Goal: Entertainment & Leisure: Consume media (video, audio)

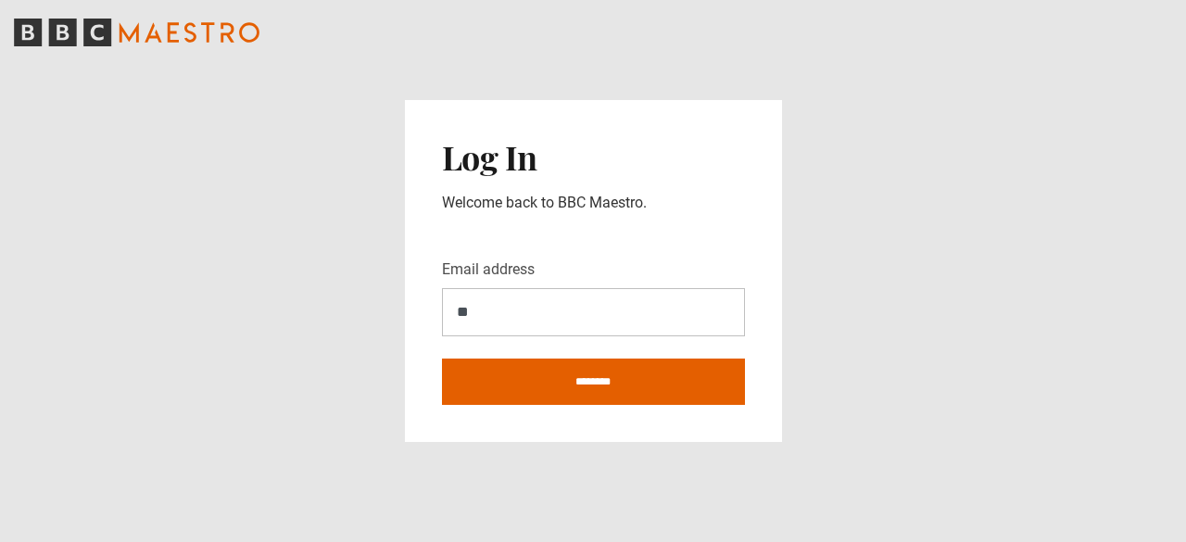
type input "**********"
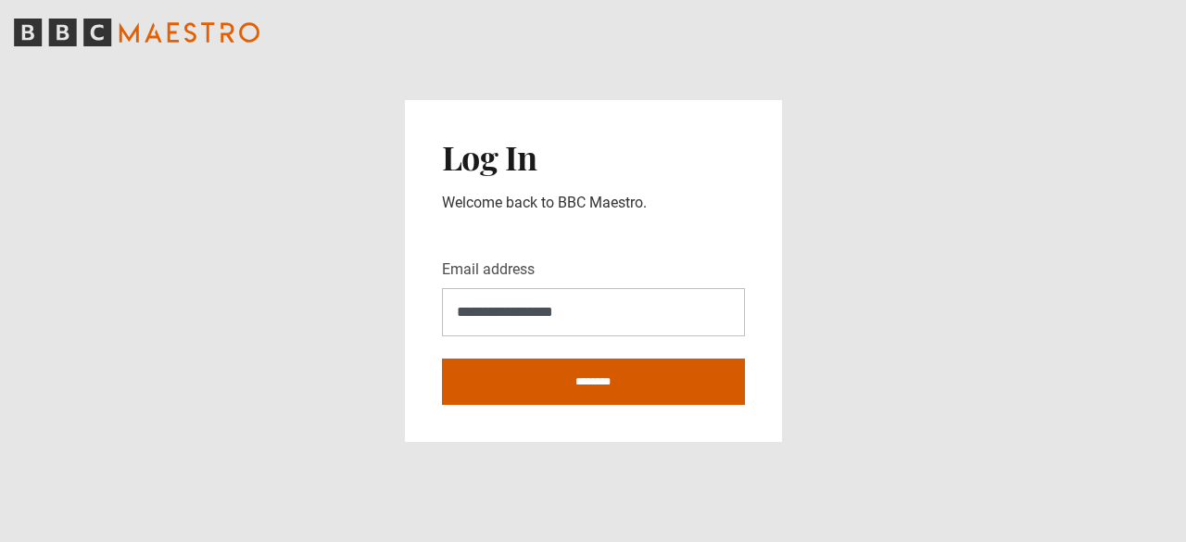
click at [600, 375] on input "********" at bounding box center [593, 381] width 303 height 46
type input "**********"
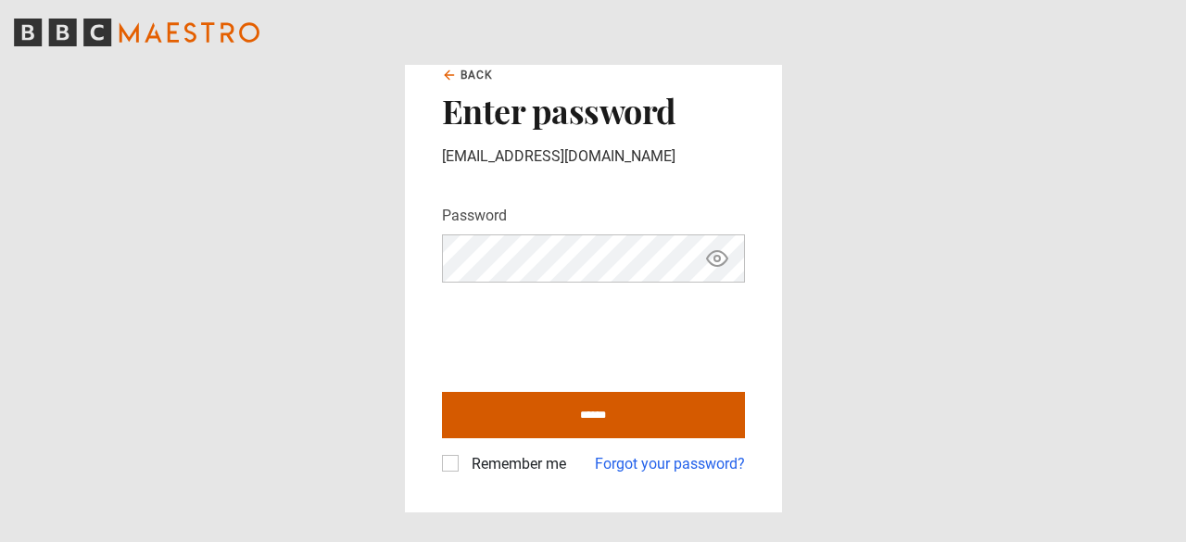
click at [595, 409] on input "******" at bounding box center [593, 415] width 303 height 46
type input "**********"
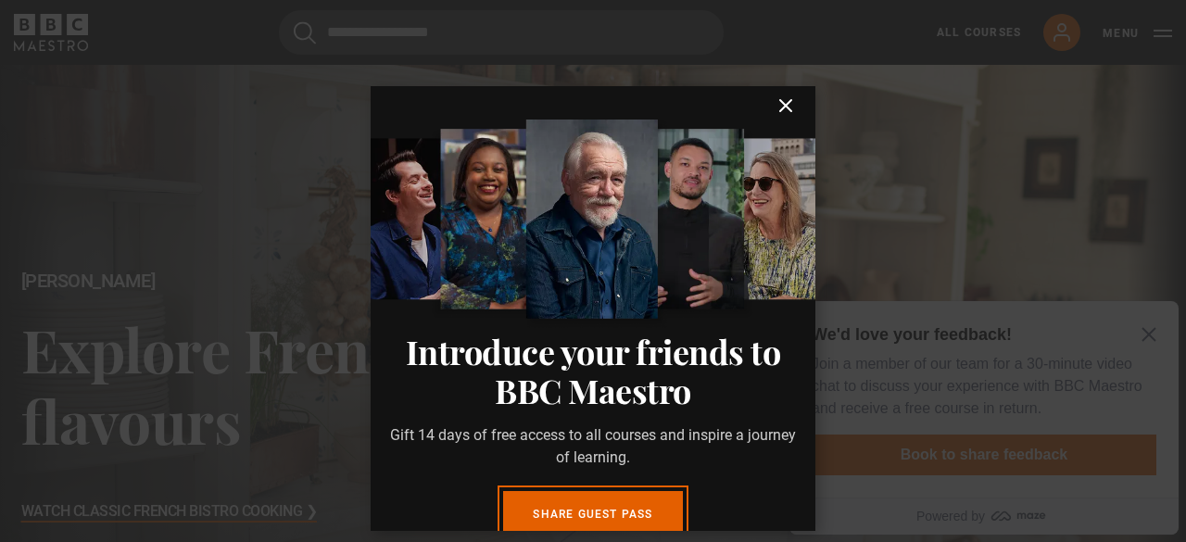
click at [780, 107] on icon "submit" at bounding box center [785, 105] width 11 height 11
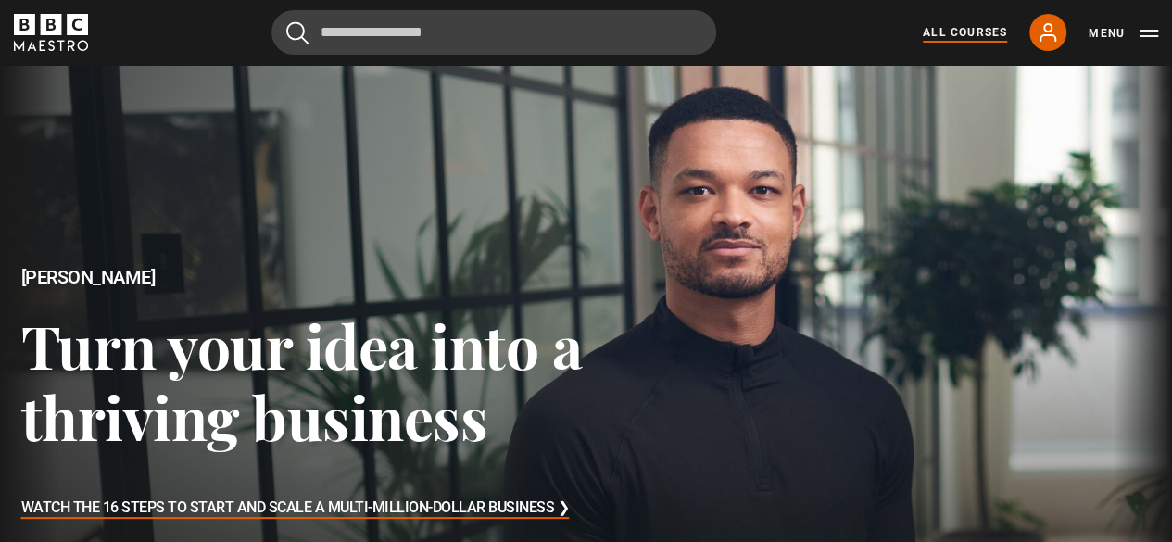
click at [953, 34] on link "All Courses" at bounding box center [965, 32] width 84 height 17
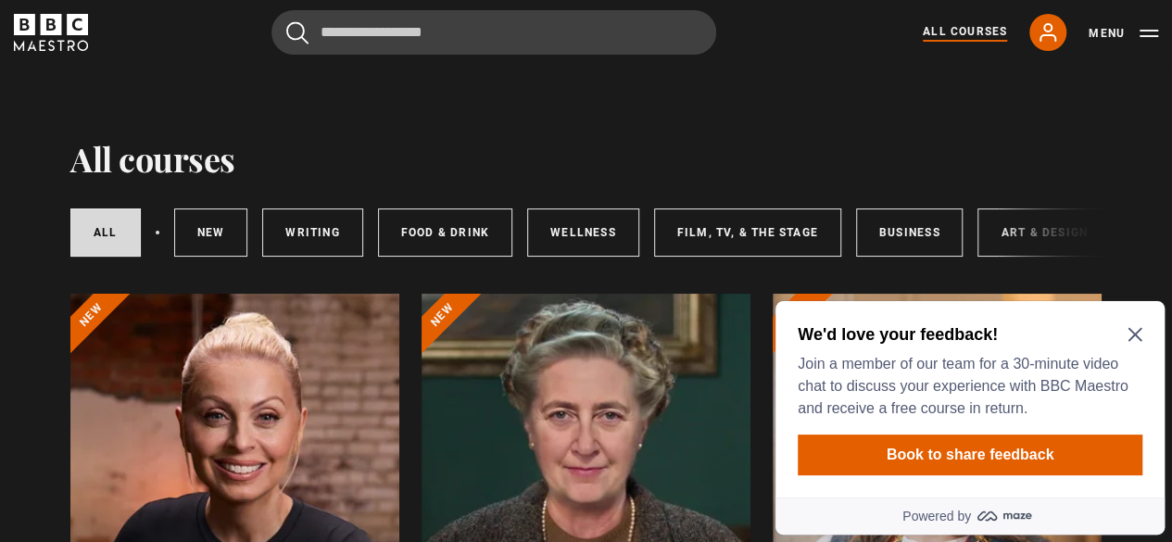
click at [1131, 336] on icon "Close Maze Prompt" at bounding box center [1134, 335] width 14 height 14
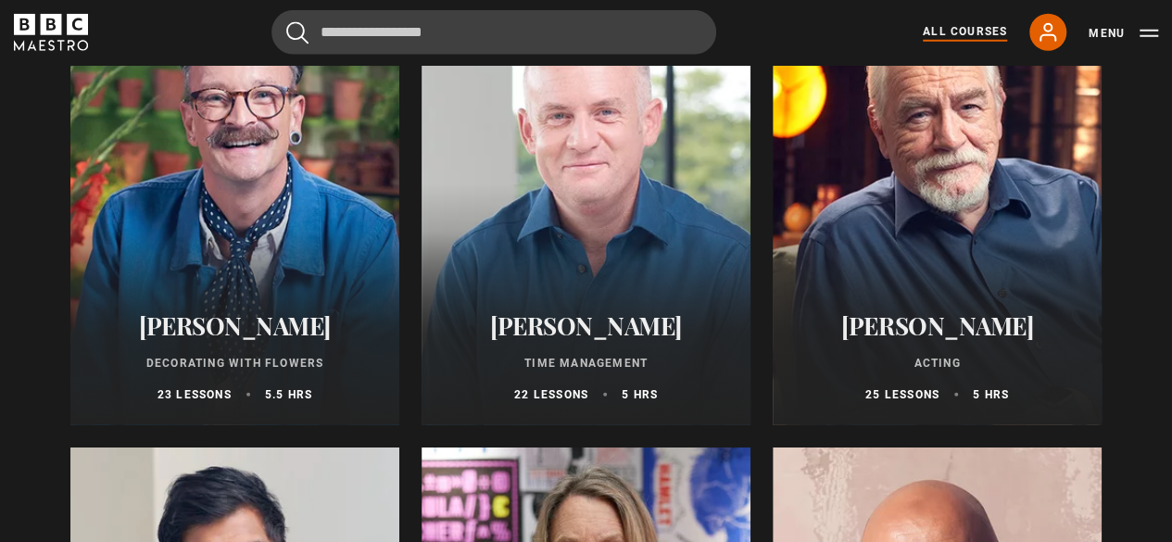
scroll to position [2670, 0]
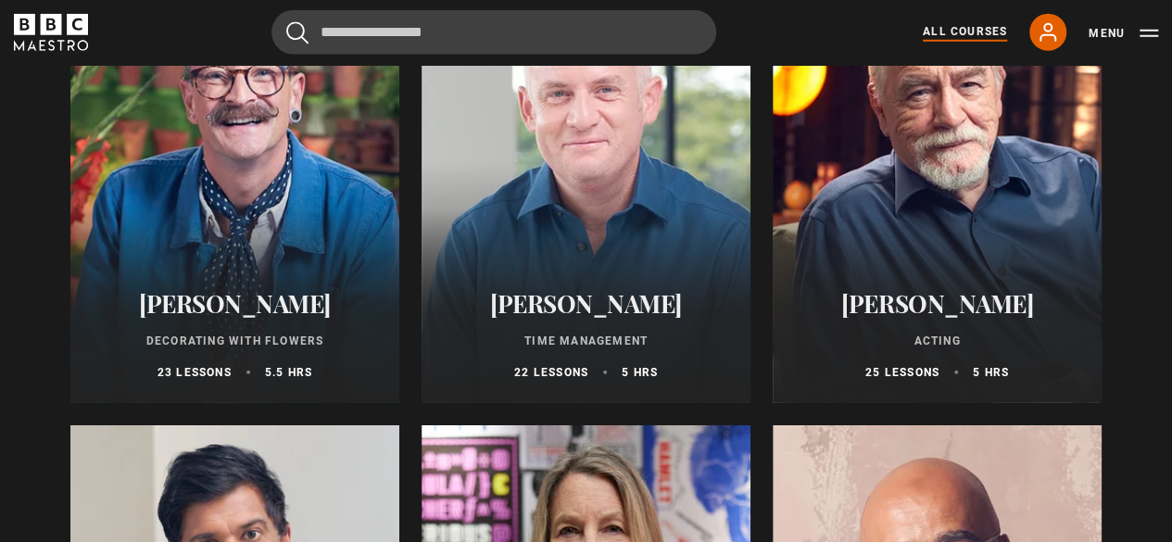
click at [949, 286] on div "Brian Cox Acting 25 lessons 5 hrs" at bounding box center [937, 335] width 329 height 136
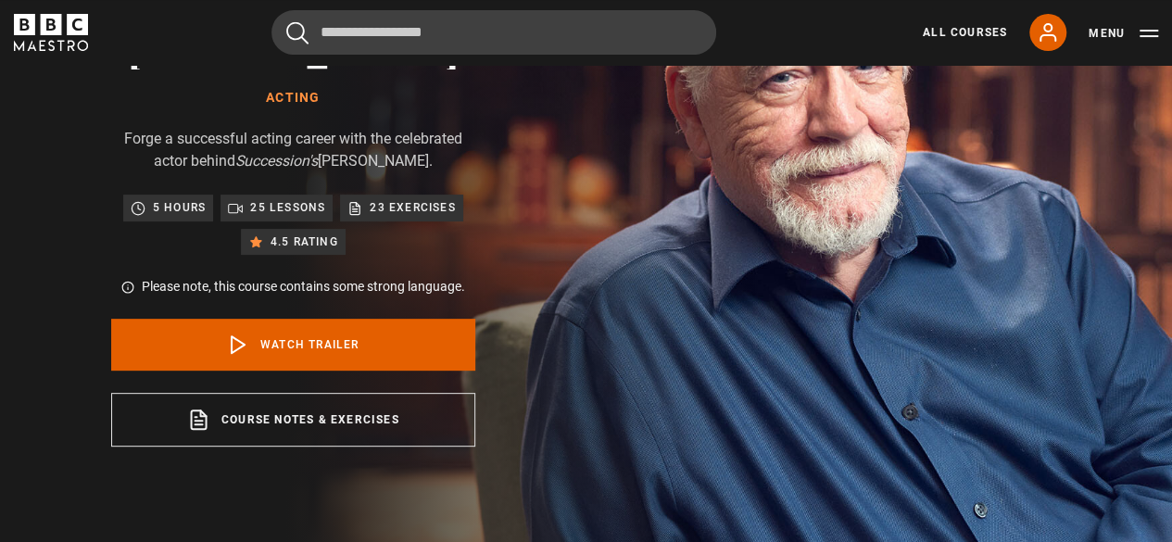
scroll to position [195, 0]
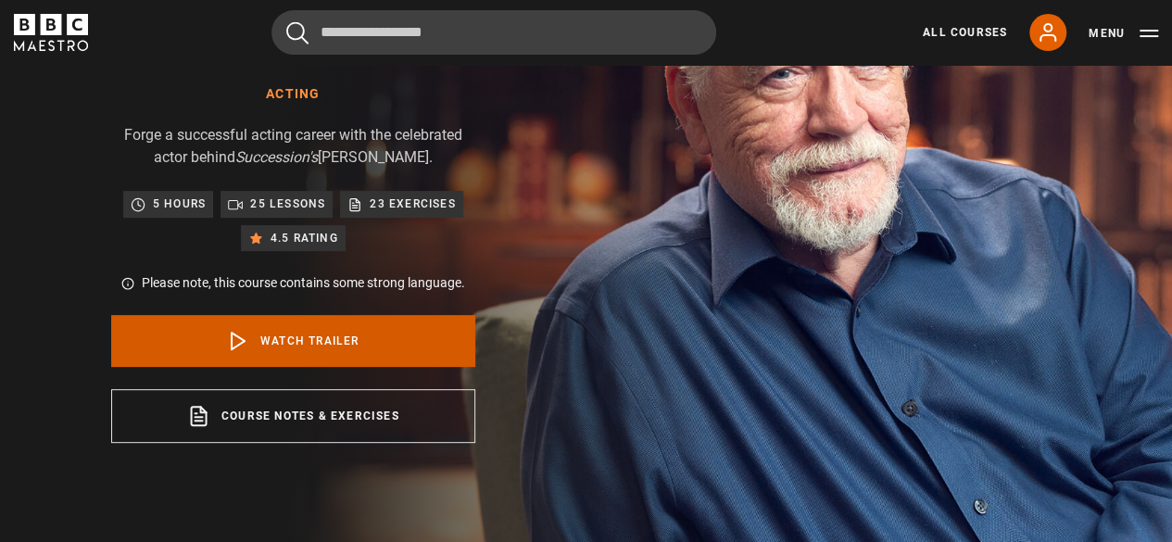
click at [272, 331] on link "Watch Trailer" at bounding box center [293, 341] width 364 height 52
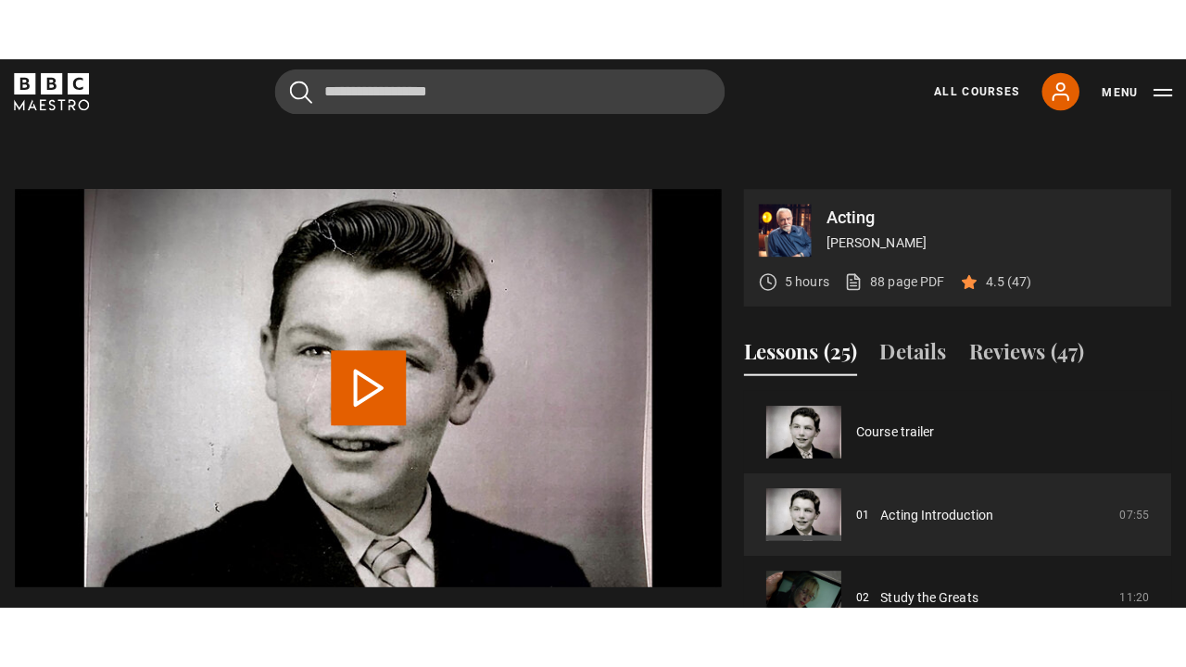
scroll to position [786, 0]
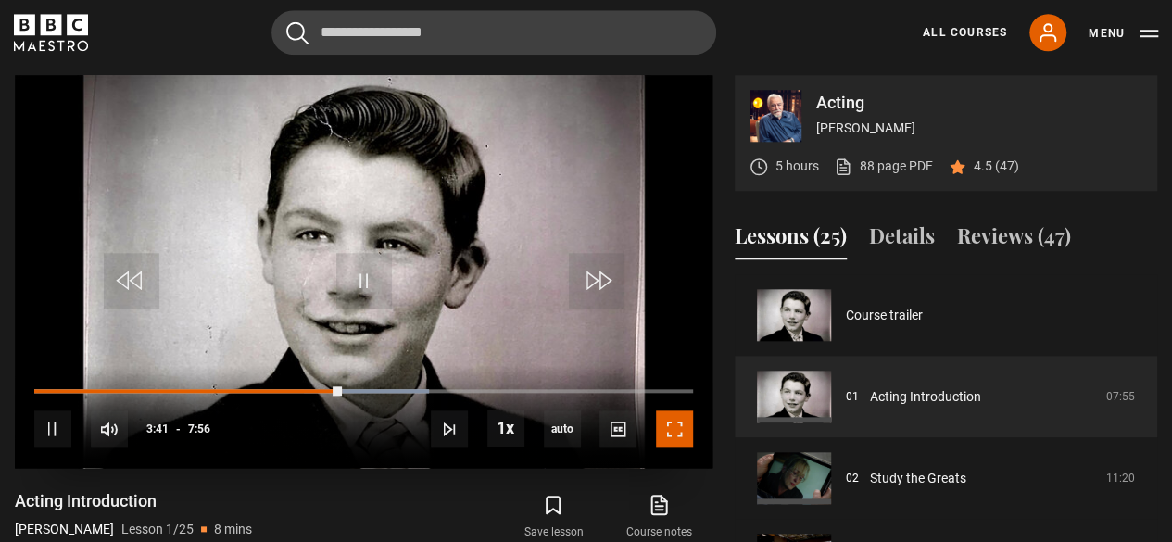
drag, startPoint x: 671, startPoint y: 425, endPoint x: 671, endPoint y: 506, distance: 80.6
click at [671, 425] on span "Video Player" at bounding box center [674, 428] width 37 height 37
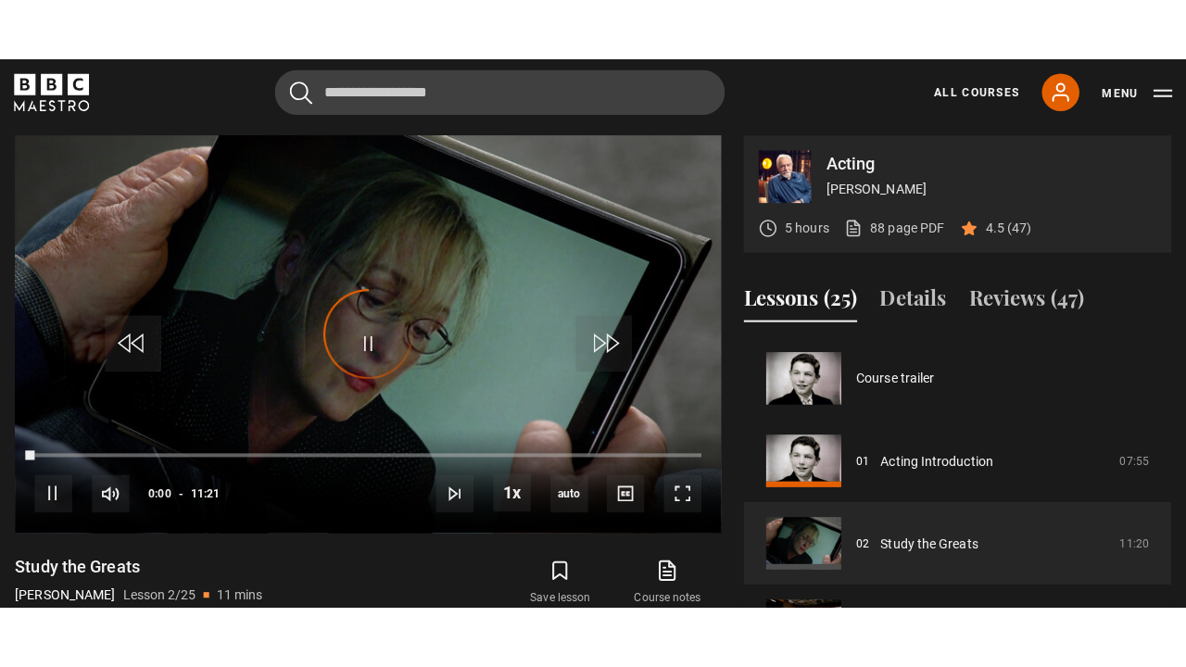
scroll to position [82, 0]
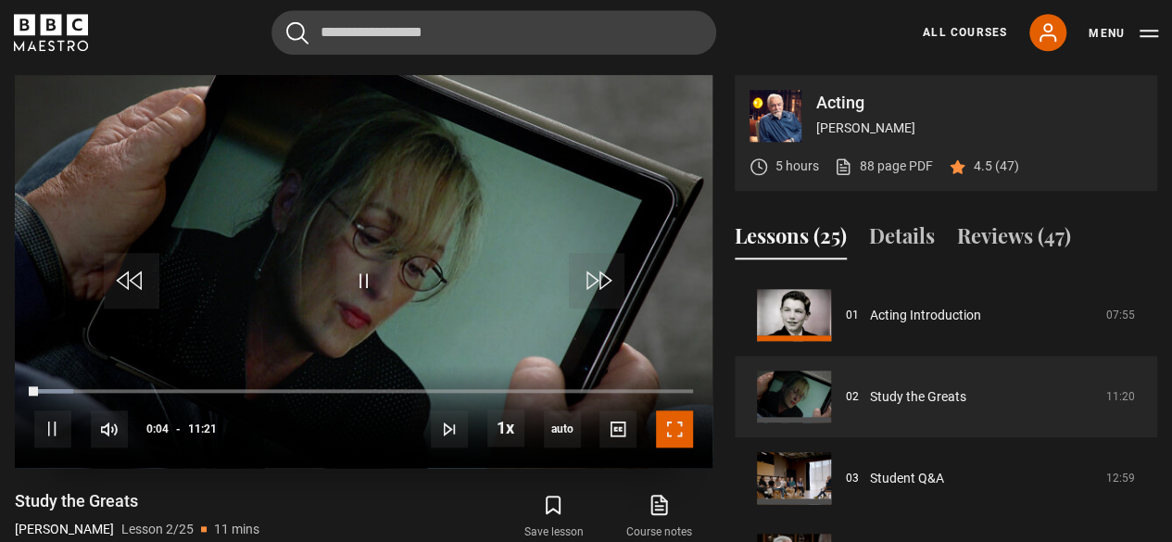
drag, startPoint x: 671, startPoint y: 506, endPoint x: 671, endPoint y: 425, distance: 80.6
click at [671, 425] on span "Video Player" at bounding box center [674, 428] width 37 height 37
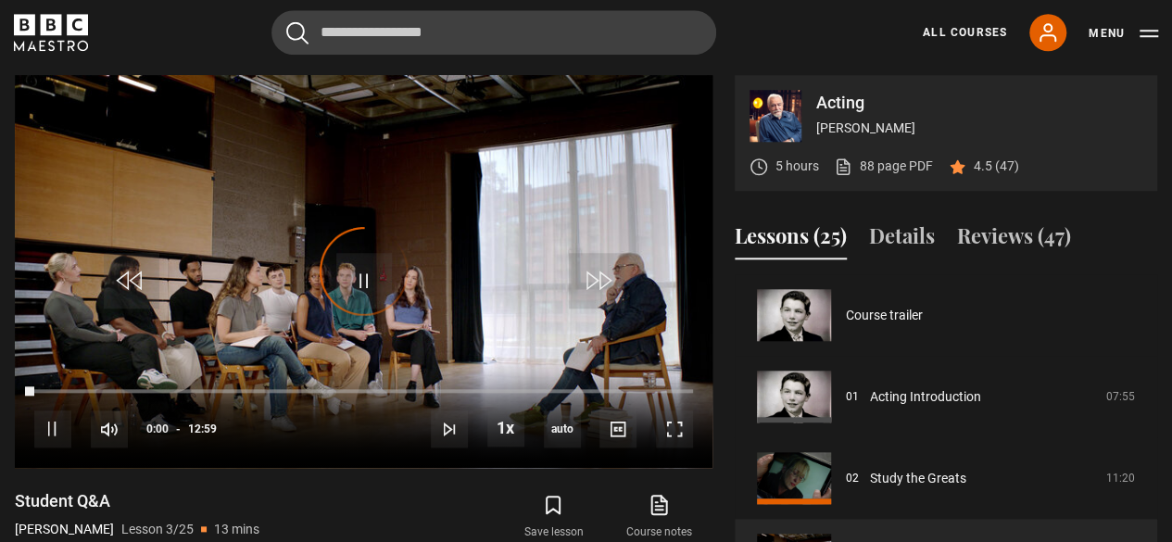
scroll to position [163, 0]
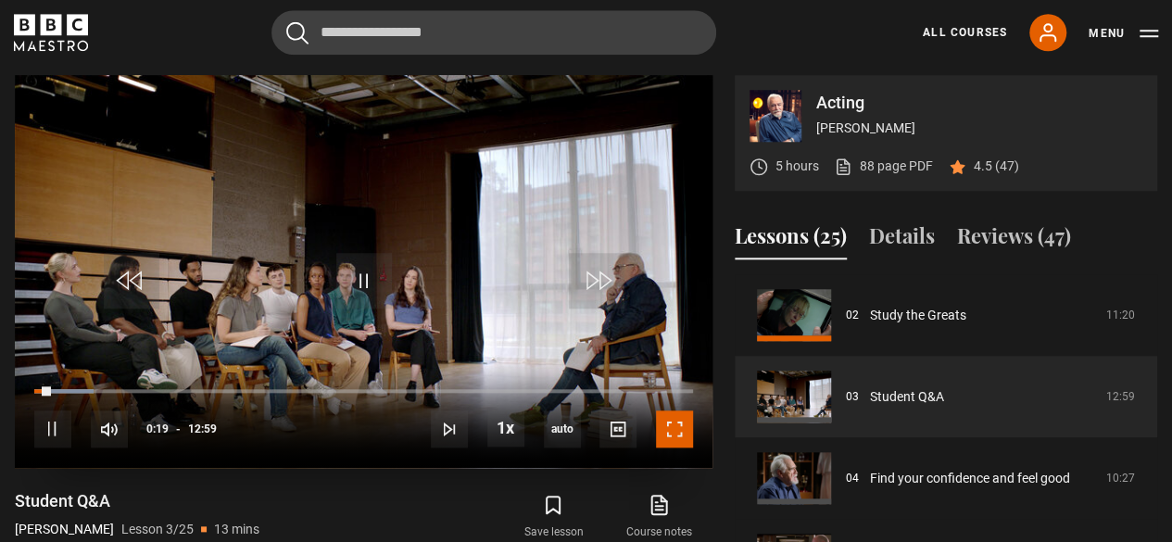
click at [677, 428] on span "Video Player" at bounding box center [674, 428] width 37 height 37
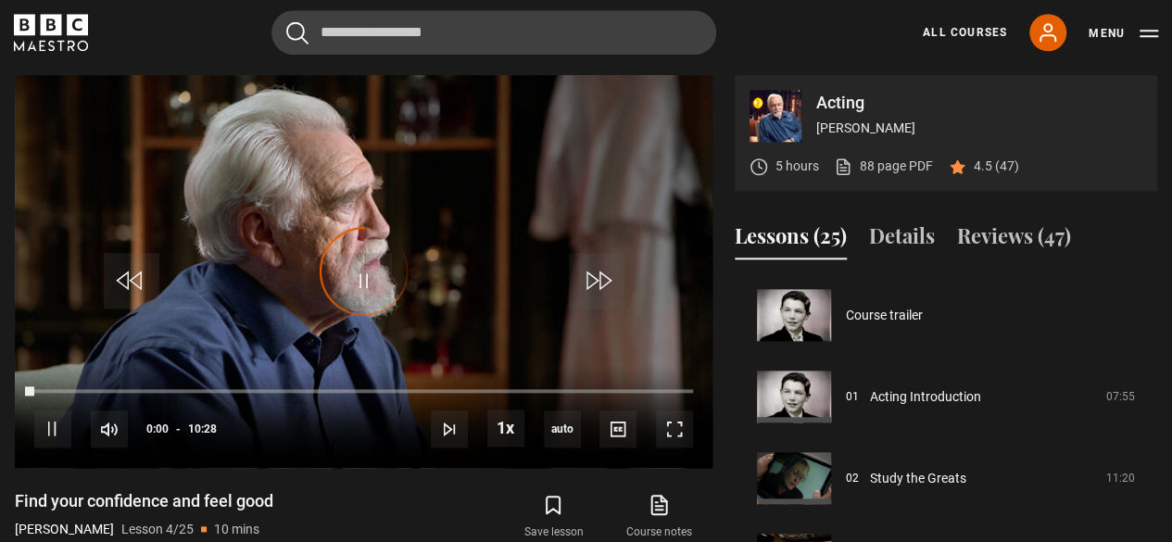
scroll to position [245, 0]
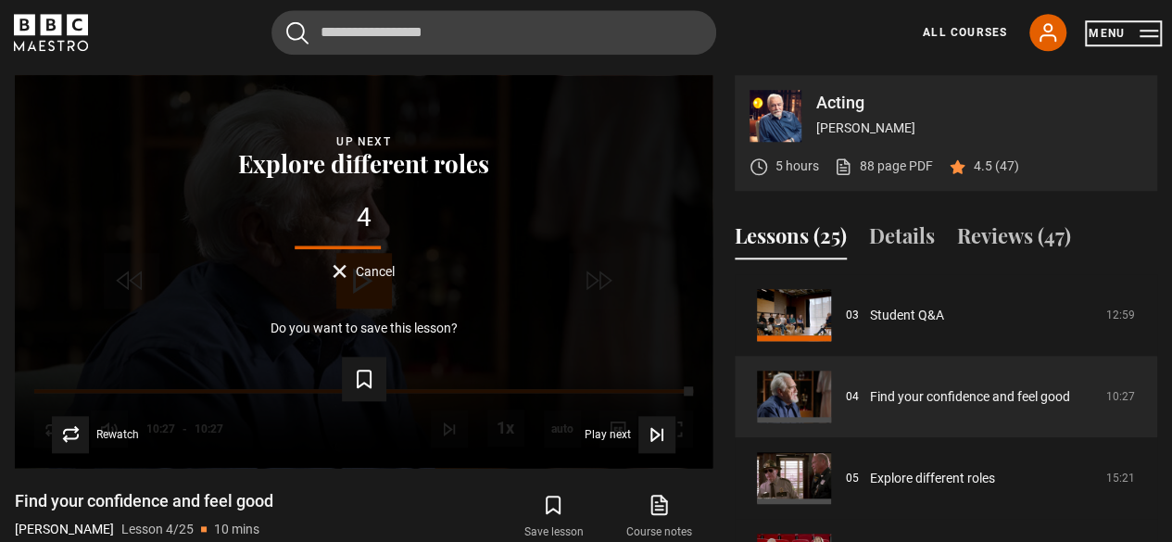
click at [1107, 29] on button "Menu" at bounding box center [1122, 33] width 69 height 19
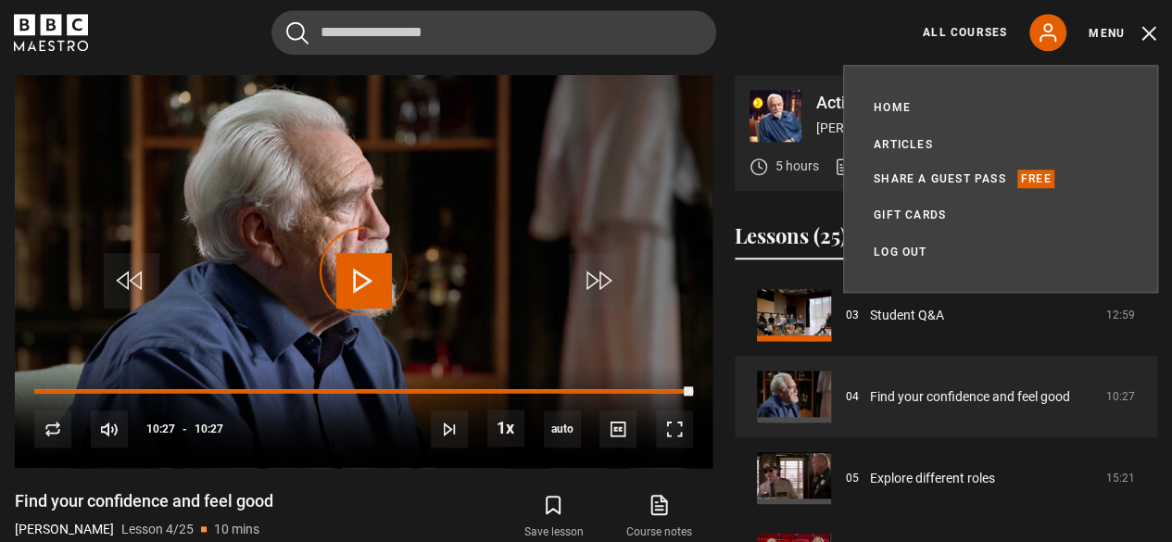
click at [818, 57] on header "Cancel Courses Previous courses Next courses Agatha Christie Writing 12 Related…" at bounding box center [586, 32] width 1172 height 65
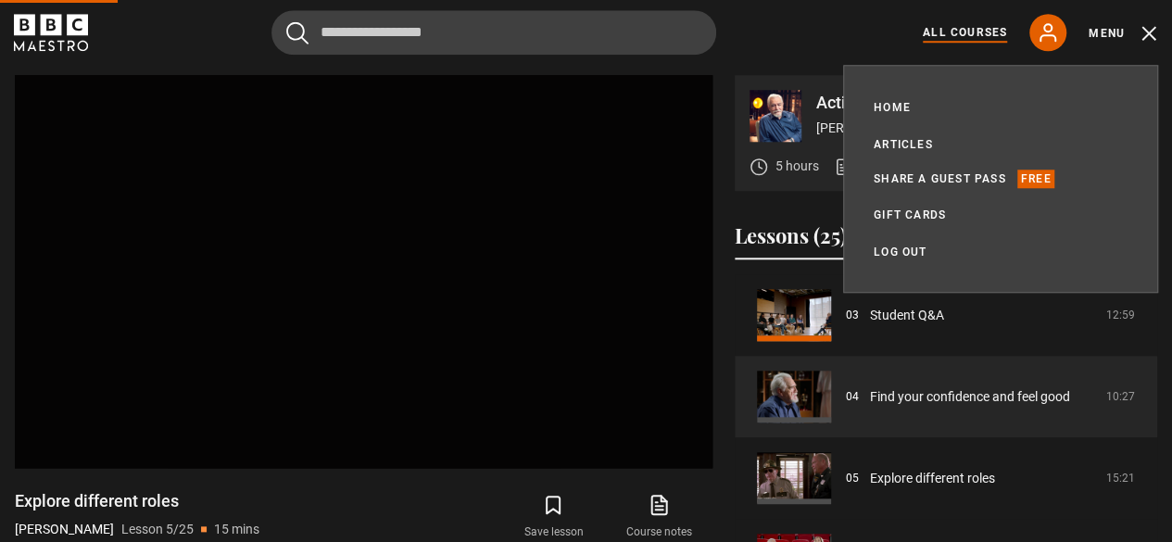
click at [980, 27] on link "All Courses" at bounding box center [965, 32] width 84 height 17
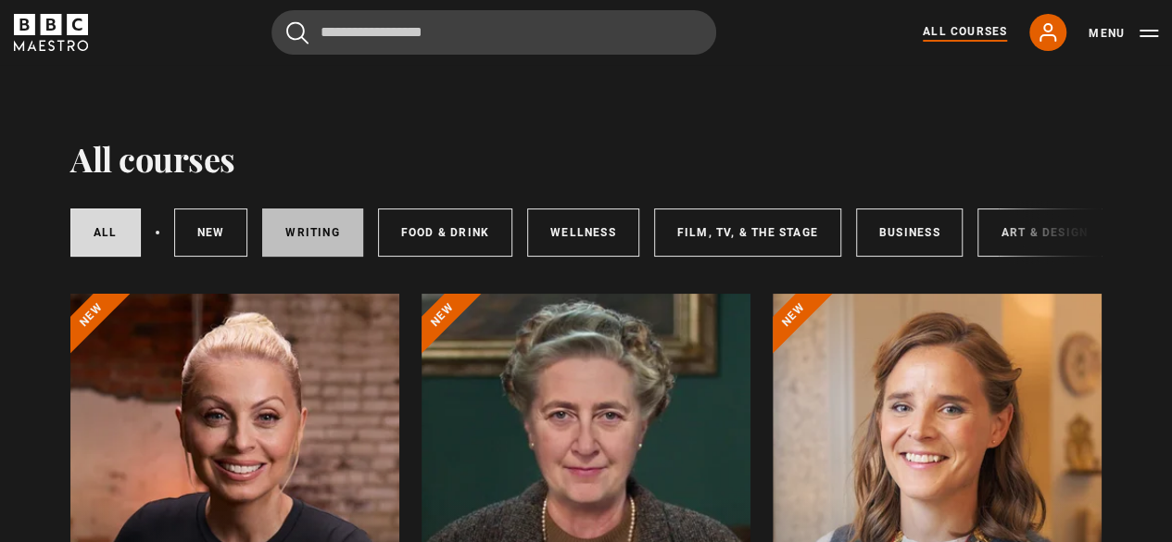
click at [316, 230] on link "Writing" at bounding box center [312, 232] width 100 height 48
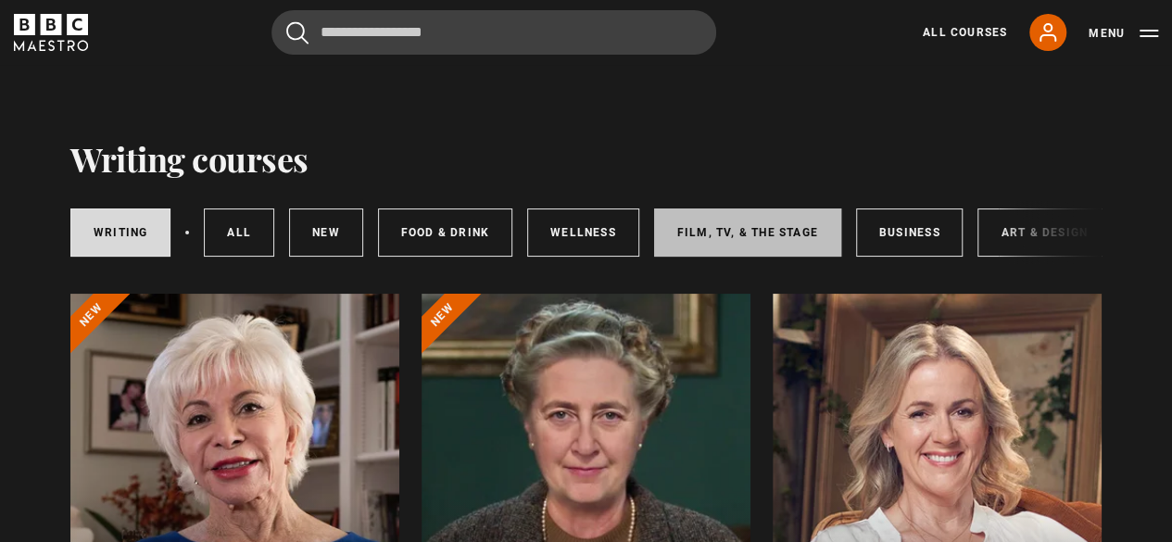
click at [746, 233] on link "Film, TV, & The Stage" at bounding box center [747, 232] width 187 height 48
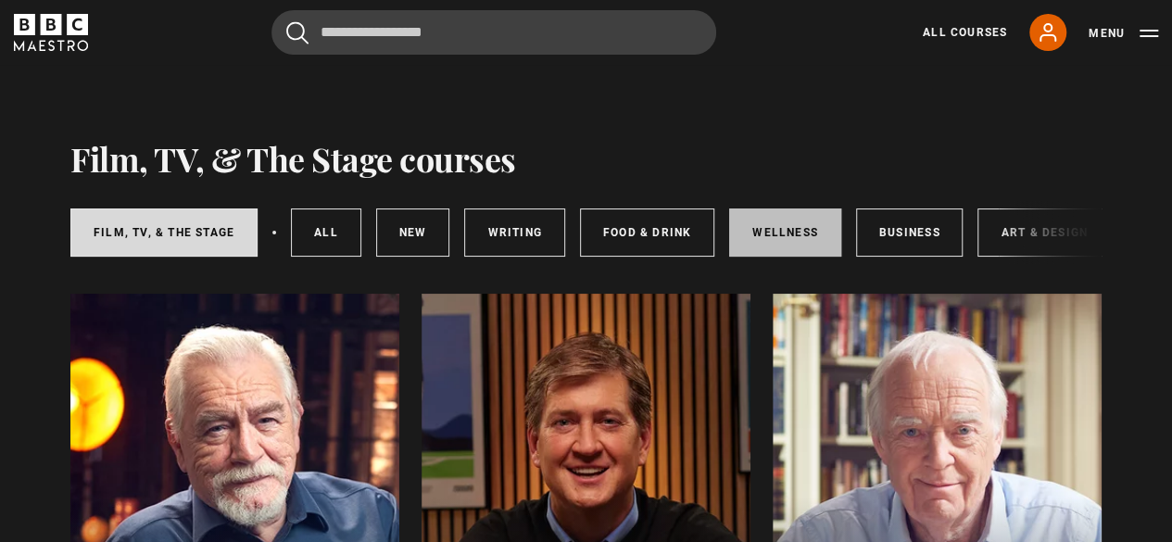
click at [782, 223] on link "Wellness" at bounding box center [785, 232] width 112 height 48
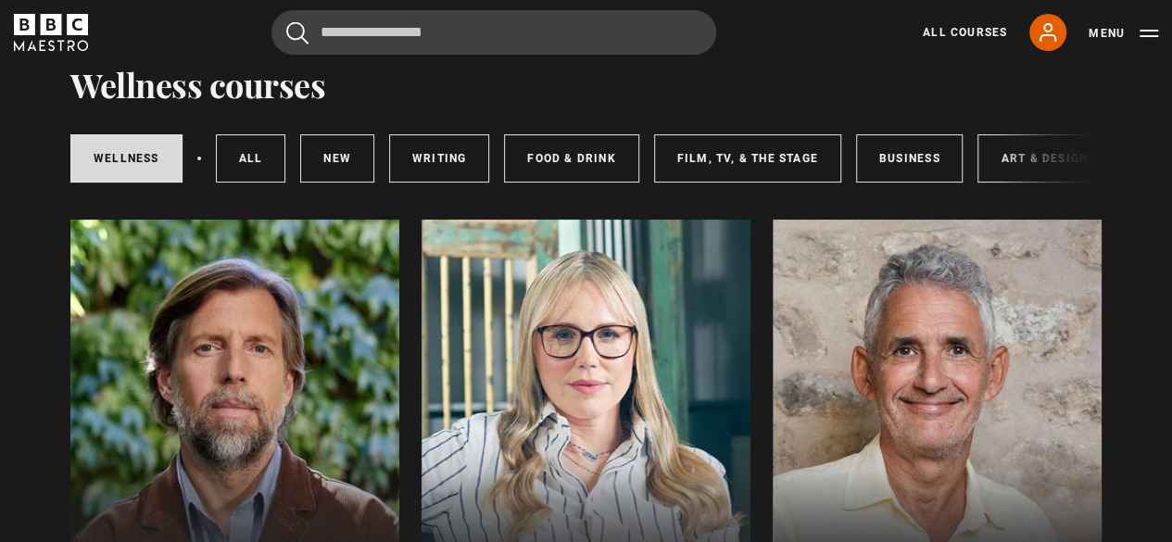
scroll to position [78, 0]
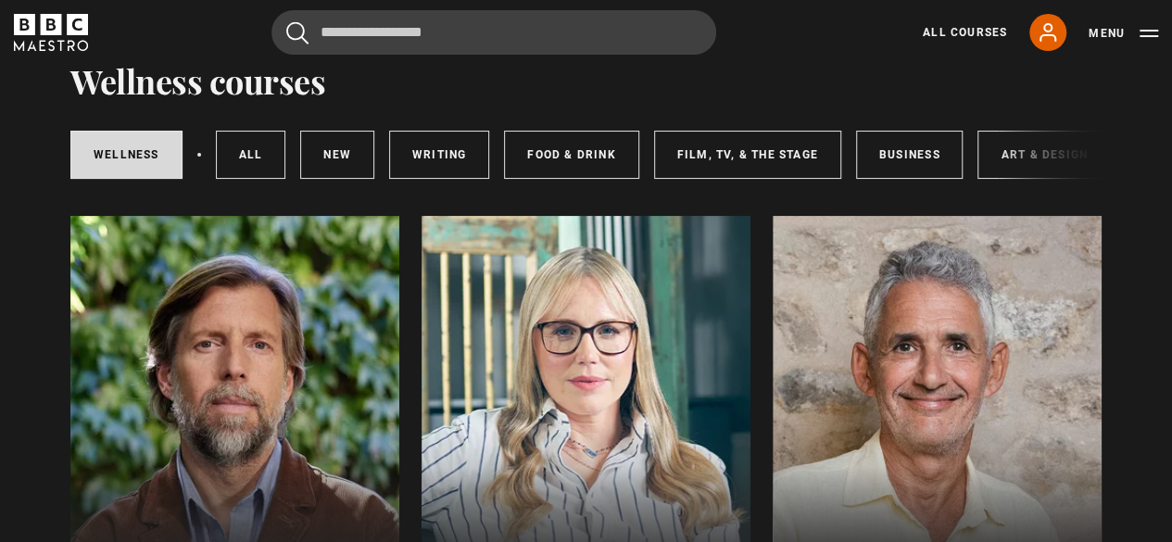
click at [1008, 153] on div "Wellness All courses New courses Writing Food & Drink Film, TV, & The Stage Bus…" at bounding box center [585, 154] width 1031 height 63
click at [1002, 152] on div "Wellness All courses New courses Writing Food & Drink Film, TV, & The Stage Bus…" at bounding box center [585, 154] width 1031 height 63
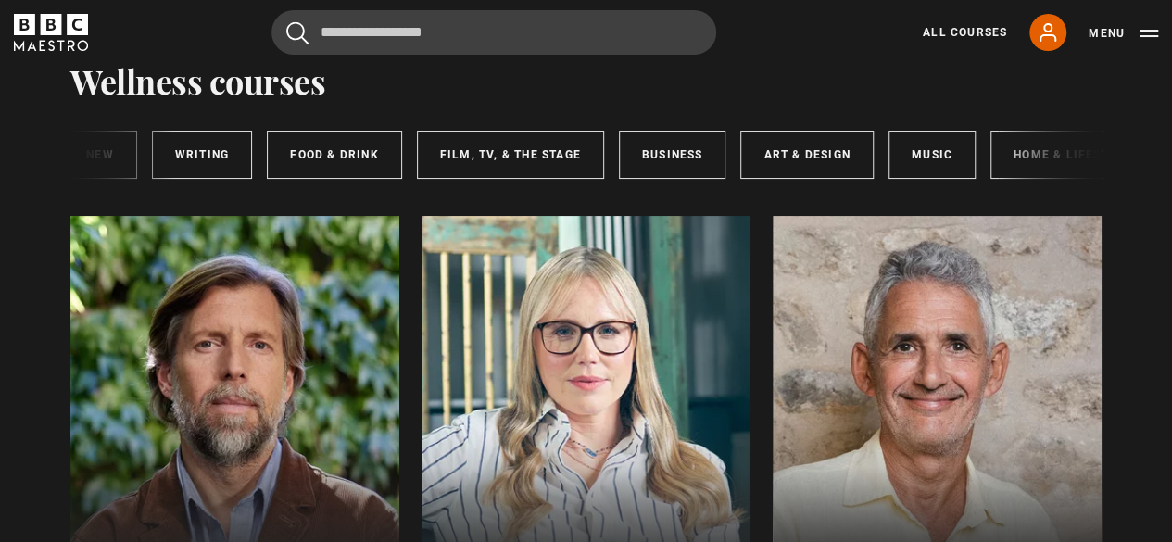
scroll to position [0, 239]
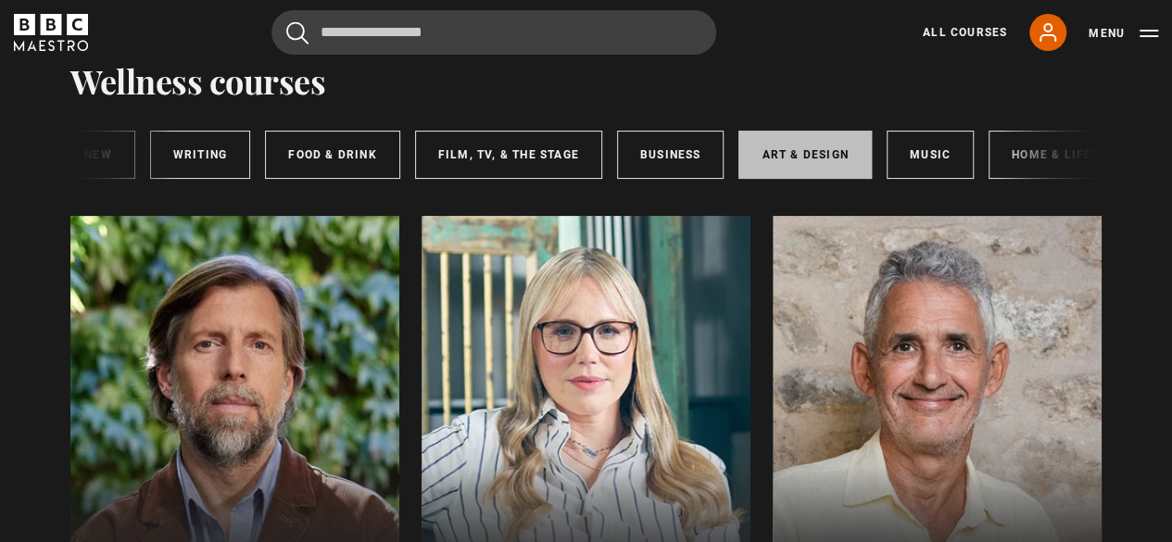
click at [799, 141] on link "Art & Design" at bounding box center [804, 155] width 132 height 48
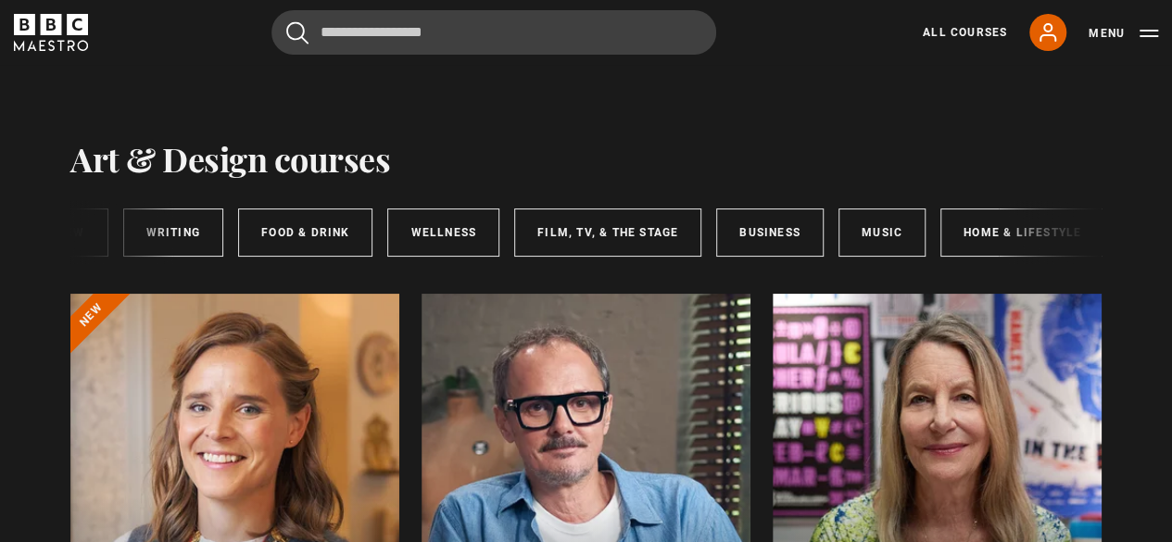
scroll to position [0, 292]
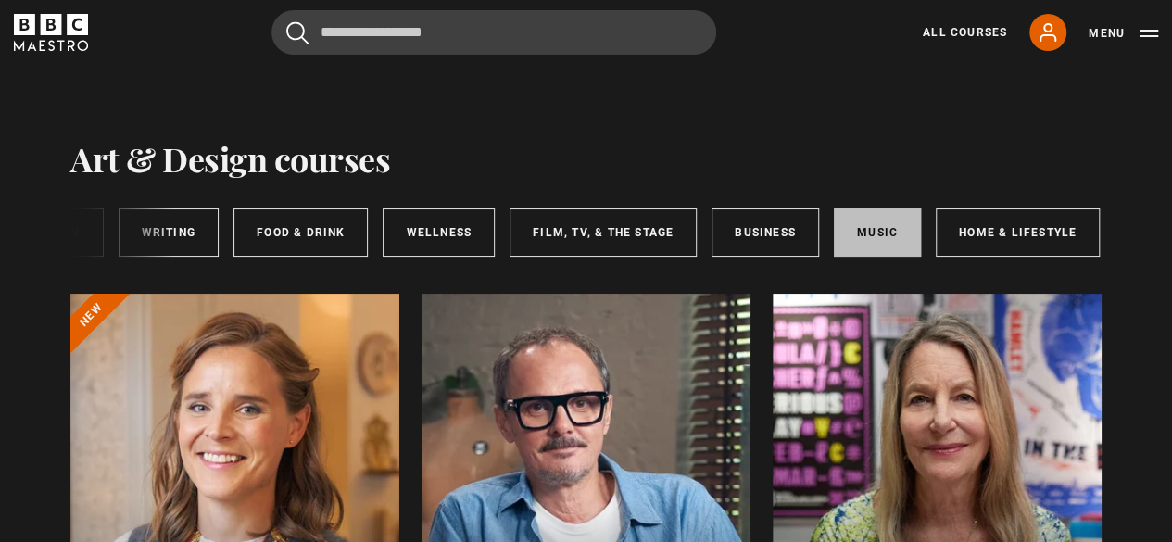
click at [865, 218] on link "Music" at bounding box center [877, 232] width 87 height 48
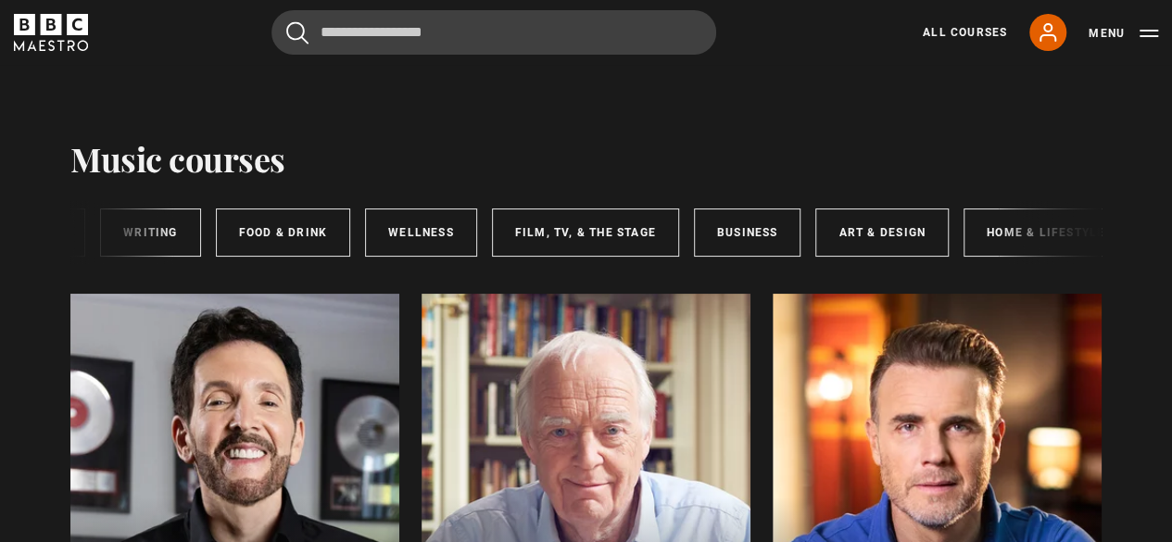
scroll to position [0, 292]
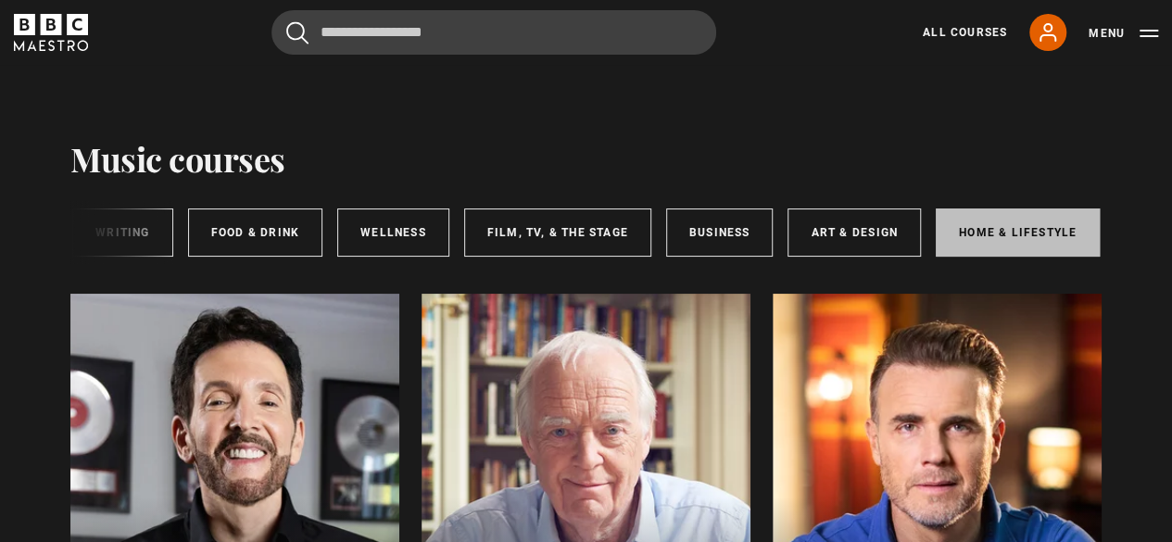
click at [1004, 227] on link "Home & Lifestyle" at bounding box center [1018, 232] width 164 height 48
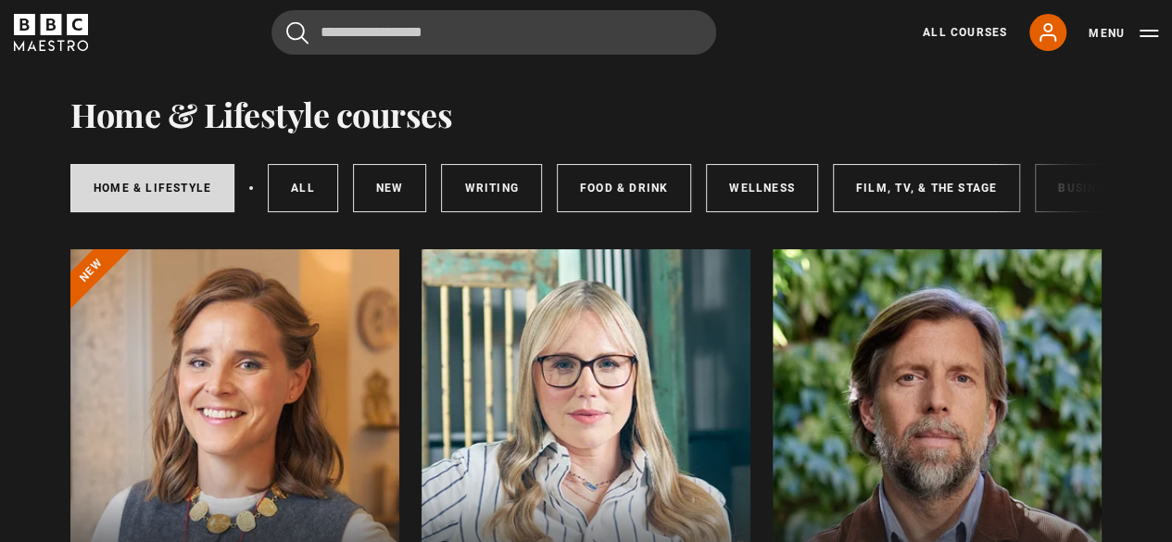
scroll to position [67, 0]
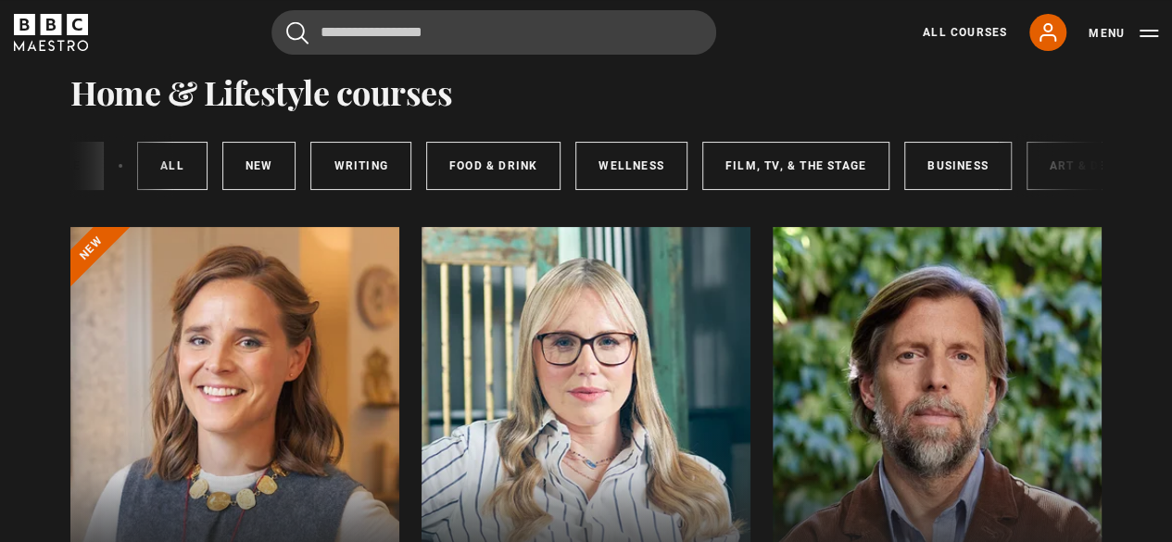
scroll to position [0, 132]
click at [252, 159] on link "New courses" at bounding box center [258, 166] width 74 height 48
